Goal: Information Seeking & Learning: Check status

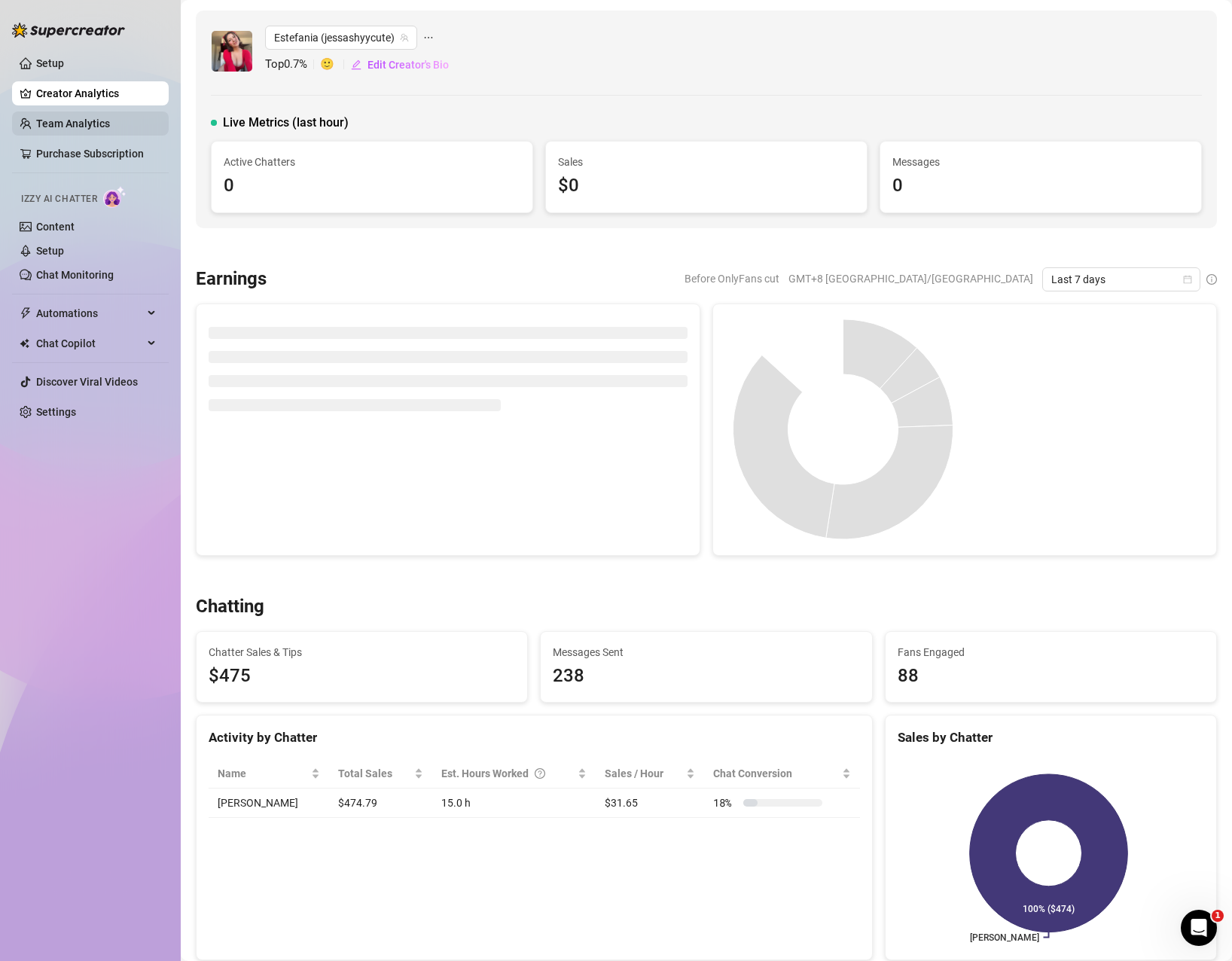
click at [93, 120] on link "Team Analytics" at bounding box center [73, 123] width 74 height 12
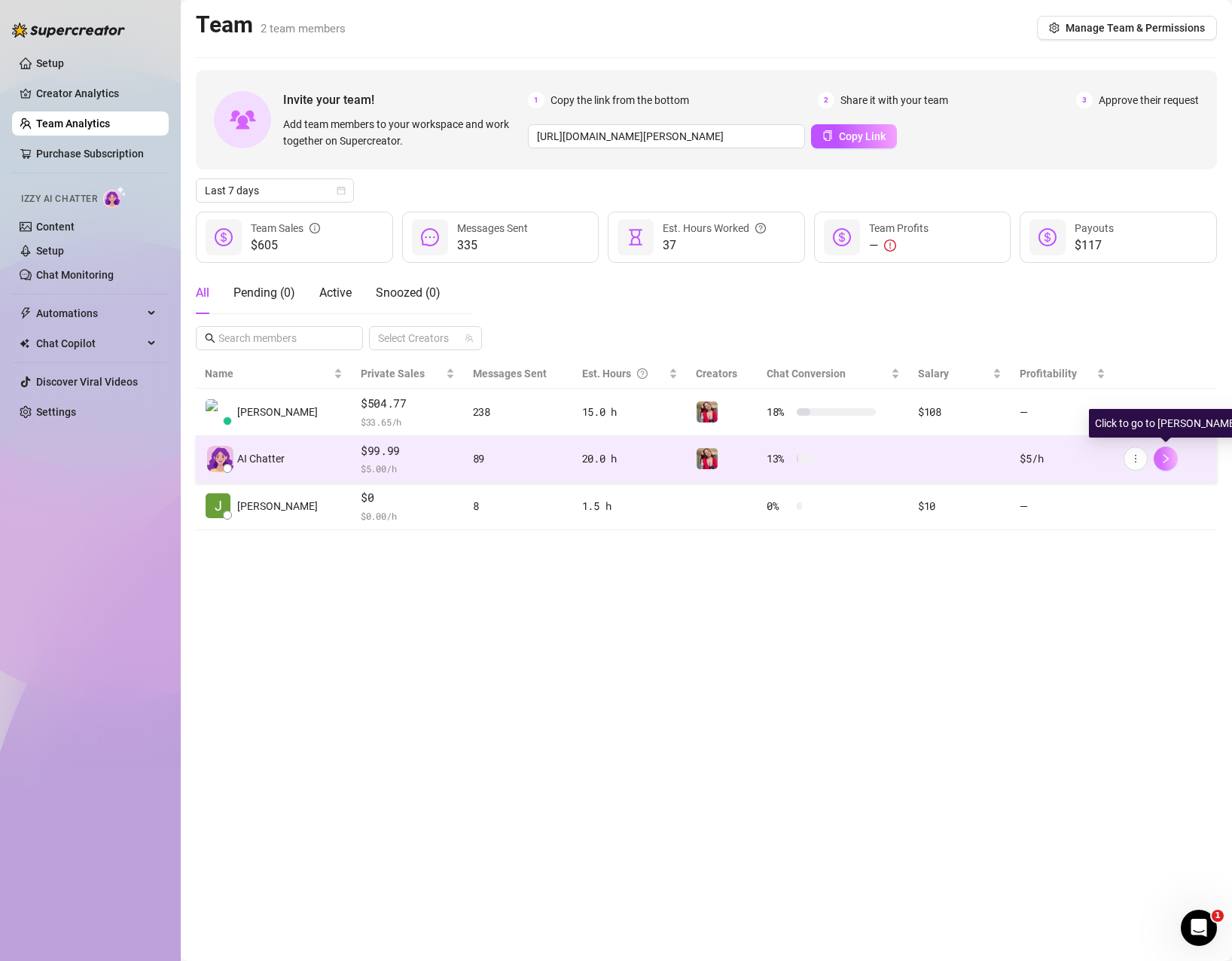
click at [1080, 459] on icon "right" at bounding box center [1166, 459] width 10 height 10
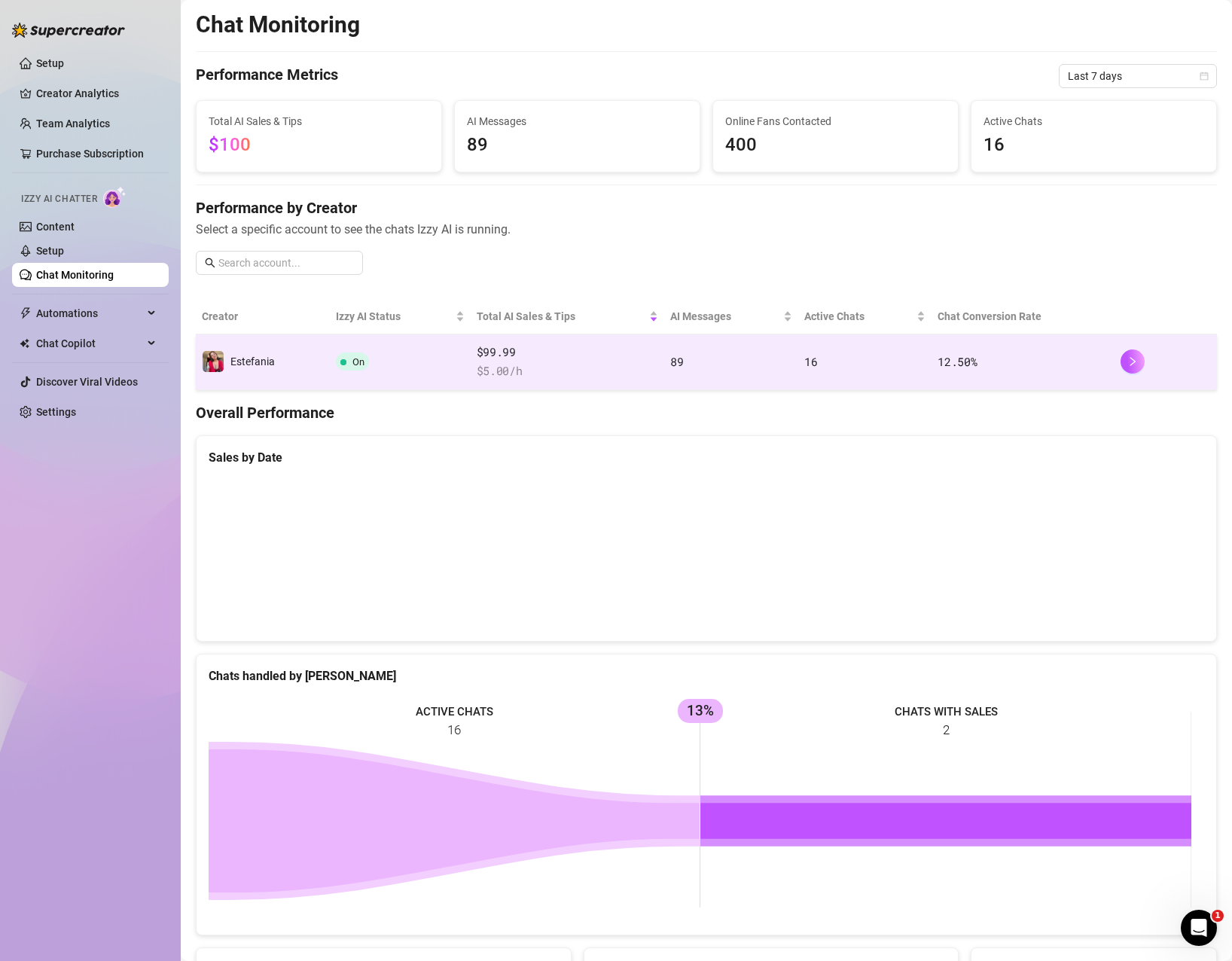
click at [1054, 358] on td "12.50 %" at bounding box center [1023, 362] width 183 height 56
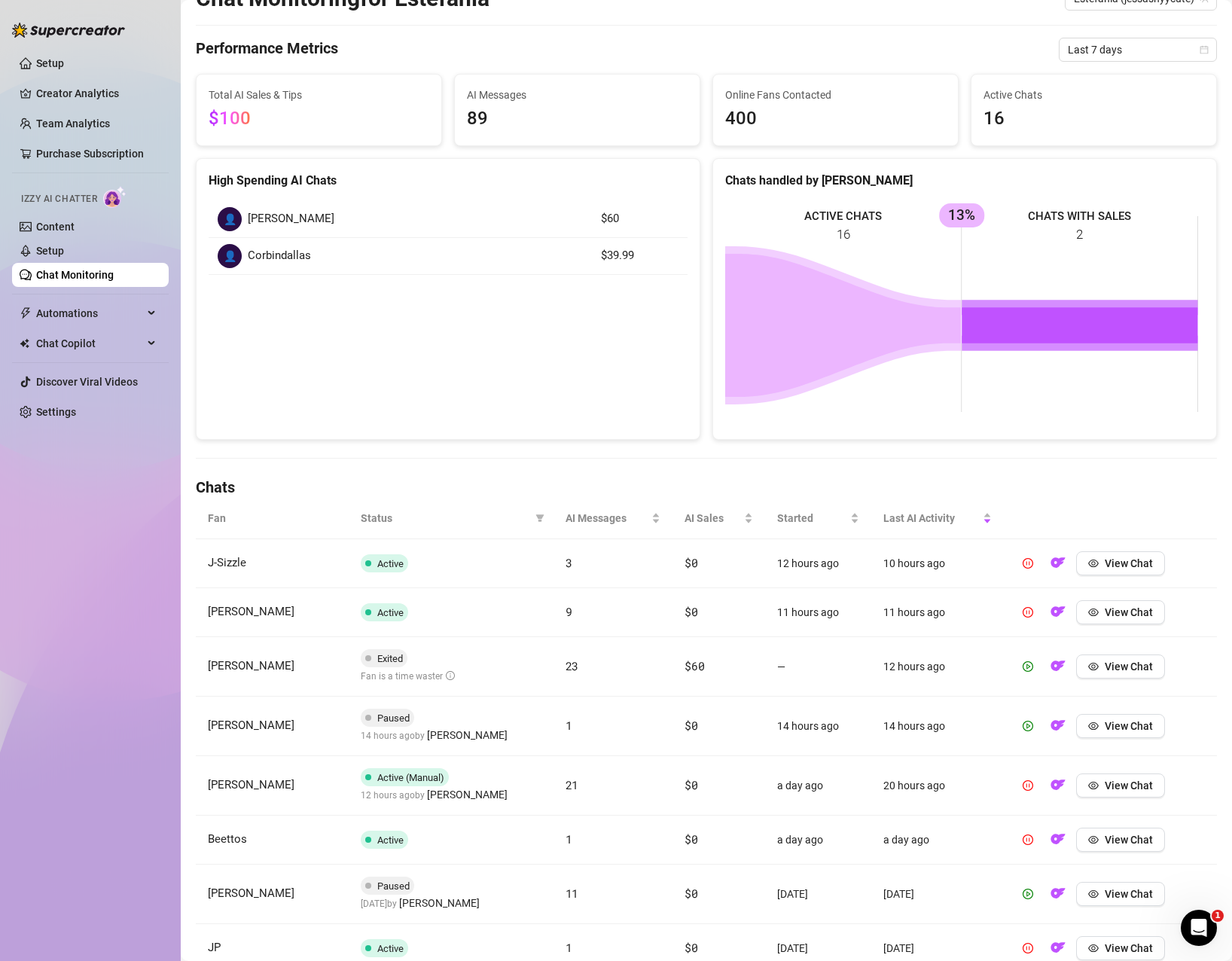
scroll to position [151, 0]
